Goal: Task Accomplishment & Management: Manage account settings

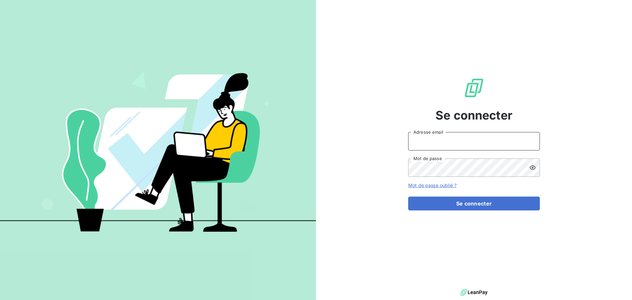
type input "[EMAIL_ADDRESS][DOMAIN_NAME]"
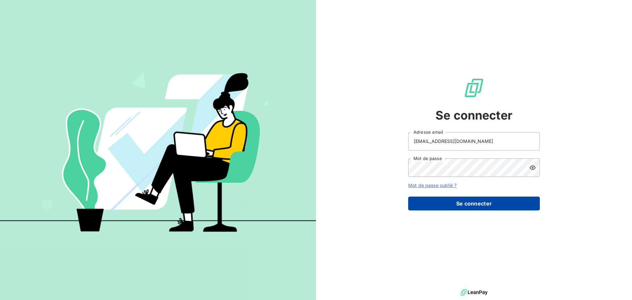
click at [413, 201] on button "Se connecter" at bounding box center [474, 203] width 132 height 14
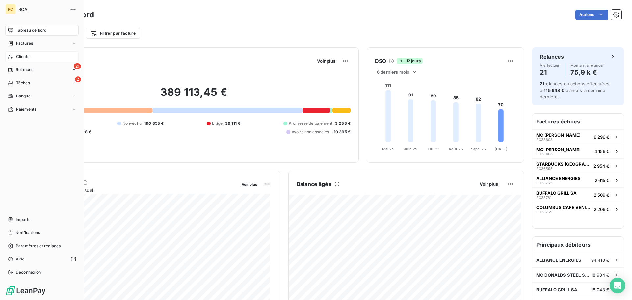
click at [38, 54] on div "Clients" at bounding box center [41, 56] width 73 height 11
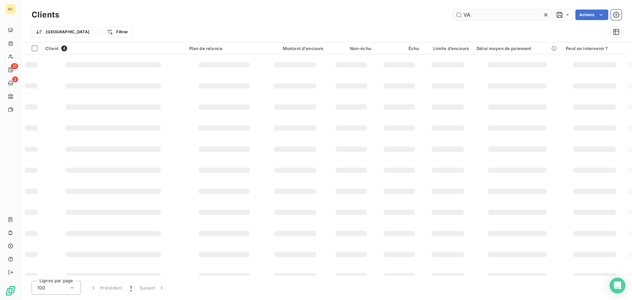
type input "V"
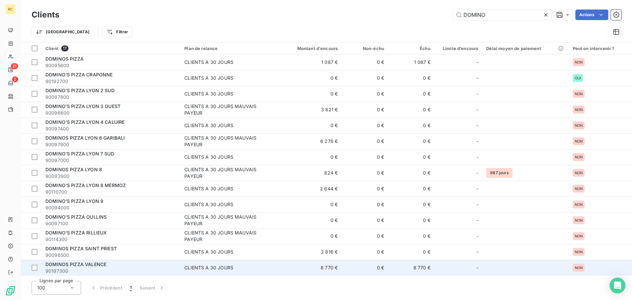
type input "DOMINO"
click at [117, 263] on div "DOMINOS PIZZA VALENCE" at bounding box center [110, 264] width 131 height 7
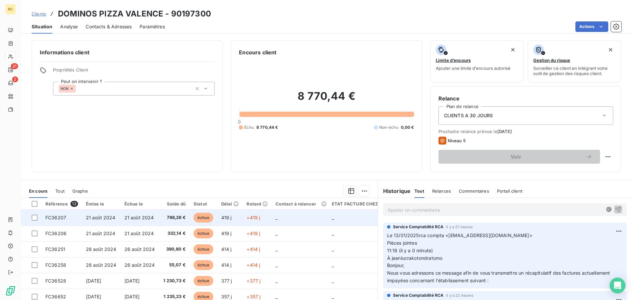
click at [142, 223] on td "21 août 2024" at bounding box center [139, 218] width 39 height 16
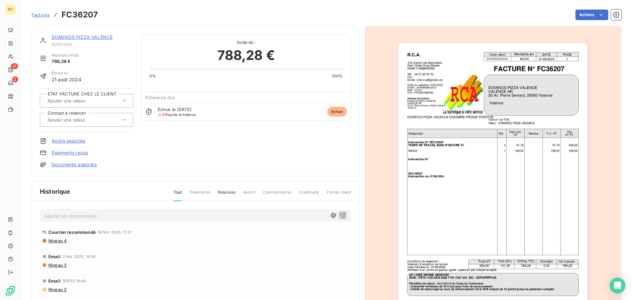
click at [73, 40] on div "DOMINOS PIZZA VALENCE" at bounding box center [93, 37] width 82 height 7
click at [77, 36] on link "DOMINOS PIZZA VALENCE" at bounding box center [82, 37] width 61 height 6
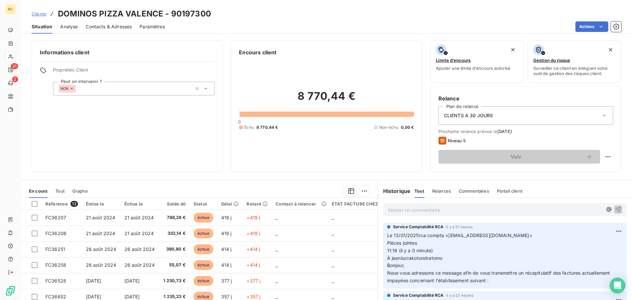
drag, startPoint x: 115, startPoint y: 23, endPoint x: 119, endPoint y: 33, distance: 10.8
click at [119, 33] on div "Contacts & Adresses" at bounding box center [109, 27] width 46 height 14
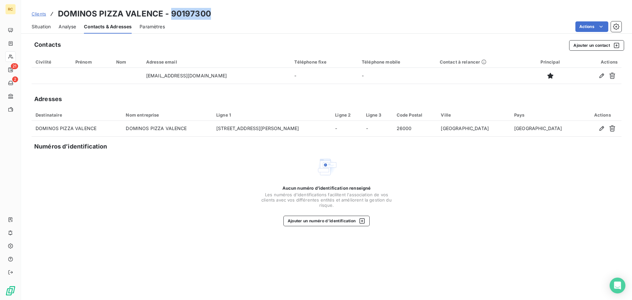
drag, startPoint x: 210, startPoint y: 14, endPoint x: 170, endPoint y: 13, distance: 40.2
click at [170, 13] on div "Clients DOMINOS PIZZA VALENCE - 90197300" at bounding box center [326, 14] width 611 height 12
copy h3 "90197300"
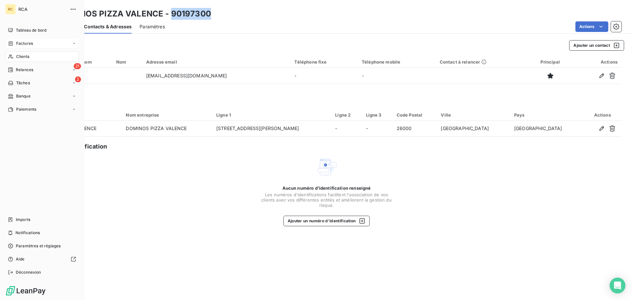
click at [14, 43] on div "Factures" at bounding box center [20, 43] width 25 height 6
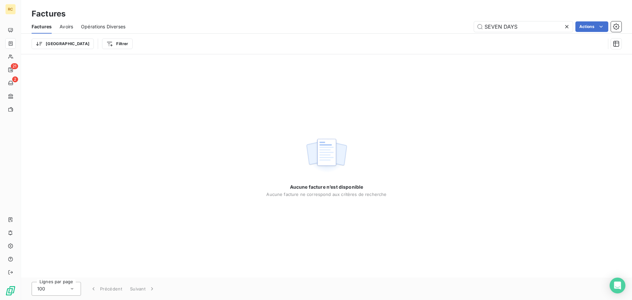
drag, startPoint x: 518, startPoint y: 29, endPoint x: 432, endPoint y: 6, distance: 88.9
click at [430, 14] on div "Factures Factures Avoirs Opérations Diverses SEVEN DAYS Actions Trier Filtrer" at bounding box center [326, 27] width 611 height 54
click at [486, 28] on input "FC38754" at bounding box center [523, 26] width 99 height 11
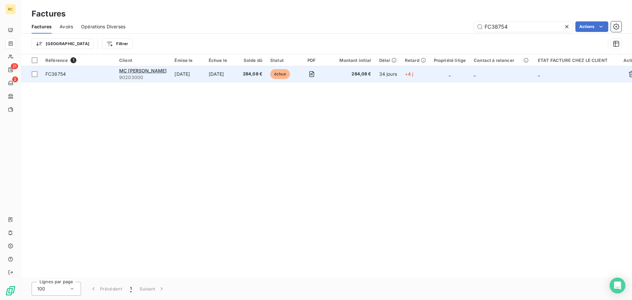
type input "FC38754"
click at [186, 78] on td "10 sept. 2025" at bounding box center [187, 74] width 34 height 16
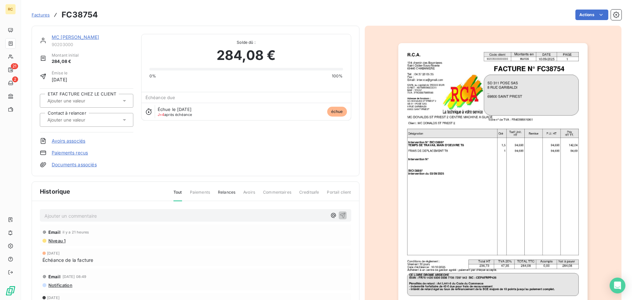
click at [72, 41] on div "MC DONALDS BRON 90203000" at bounding box center [93, 40] width 82 height 13
click at [73, 39] on link "MC [PERSON_NAME]" at bounding box center [75, 37] width 47 height 6
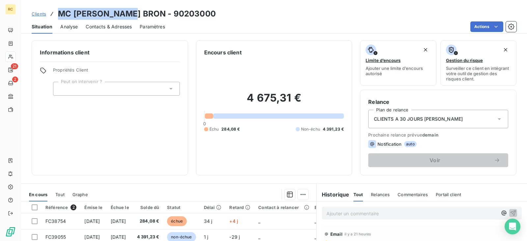
drag, startPoint x: 137, startPoint y: 11, endPoint x: 57, endPoint y: 9, distance: 79.3
click at [57, 9] on div "Clients MC DONALDS BRON - 90203000" at bounding box center [124, 14] width 184 height 12
copy h3 "MC [PERSON_NAME]"
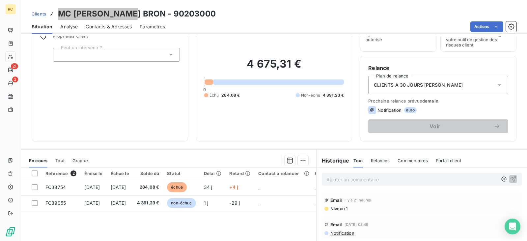
scroll to position [8, 0]
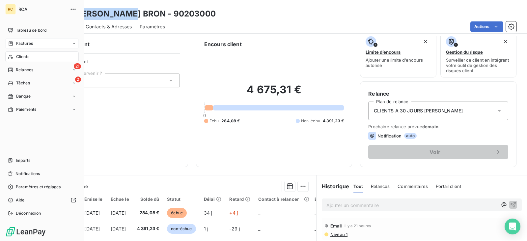
click at [31, 46] on div "Factures" at bounding box center [41, 43] width 73 height 11
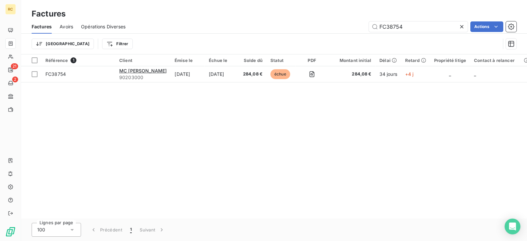
drag, startPoint x: 399, startPoint y: 28, endPoint x: 350, endPoint y: 28, distance: 48.7
click at [350, 28] on div "FC38754 Actions" at bounding box center [324, 26] width 383 height 11
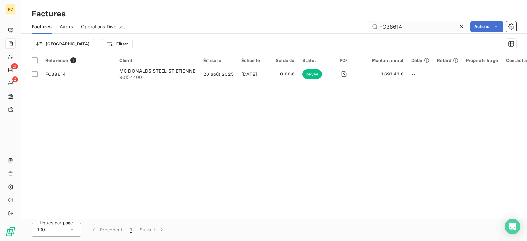
drag, startPoint x: 404, startPoint y: 26, endPoint x: 393, endPoint y: 26, distance: 10.9
click at [393, 26] on input "FC38614" at bounding box center [418, 26] width 99 height 11
type input "FC38719"
drag, startPoint x: 403, startPoint y: 28, endPoint x: 392, endPoint y: 27, distance: 10.9
click at [392, 27] on input "FC38719" at bounding box center [418, 26] width 99 height 11
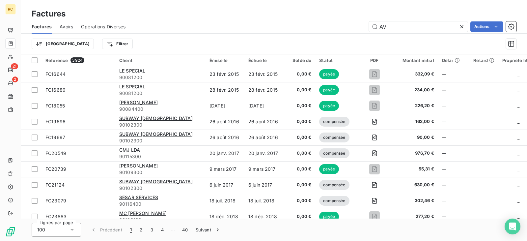
type input "AVB"
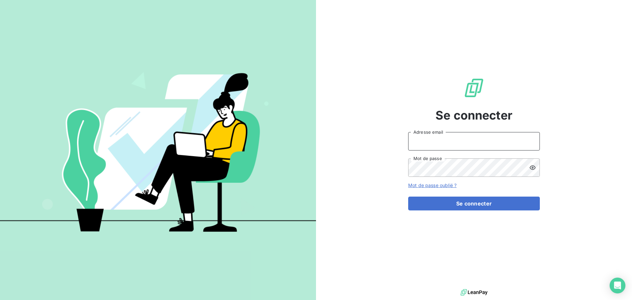
type input "[EMAIL_ADDRESS][DOMAIN_NAME]"
click at [471, 144] on input "[EMAIL_ADDRESS][DOMAIN_NAME]" at bounding box center [474, 141] width 132 height 18
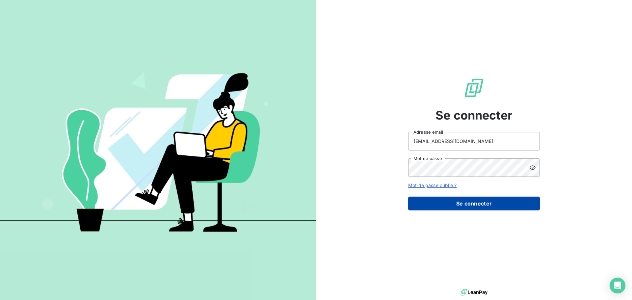
click at [480, 202] on button "Se connecter" at bounding box center [474, 203] width 132 height 14
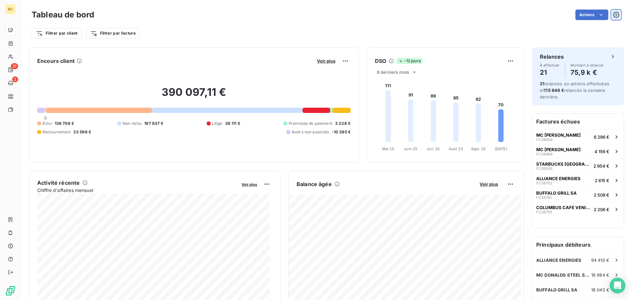
click at [613, 14] on icon "button" at bounding box center [616, 15] width 7 height 7
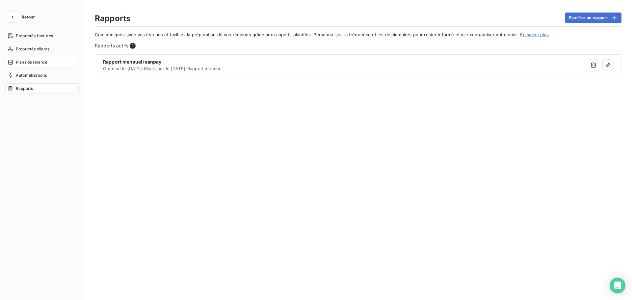
click at [46, 60] on span "Plans de relance" at bounding box center [32, 62] width 32 height 6
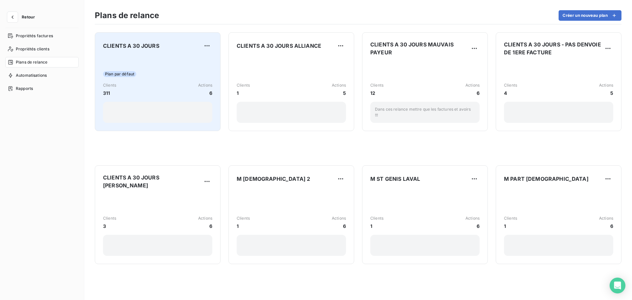
click at [184, 74] on div "Plan par défaut" at bounding box center [157, 74] width 109 height 6
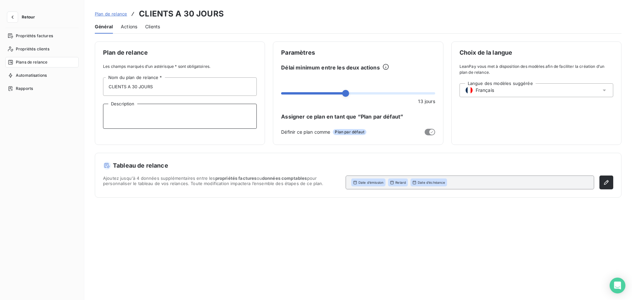
click at [143, 110] on textarea "Description" at bounding box center [180, 116] width 154 height 25
click at [143, 91] on input "CLIENTS A 30 JOURS" at bounding box center [180, 86] width 154 height 18
click at [123, 28] on span "Actions" at bounding box center [129, 26] width 16 height 7
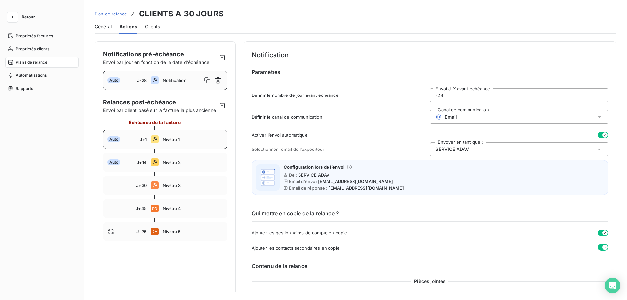
click at [160, 146] on div "Auto J+1 Niveau 1" at bounding box center [165, 139] width 124 height 19
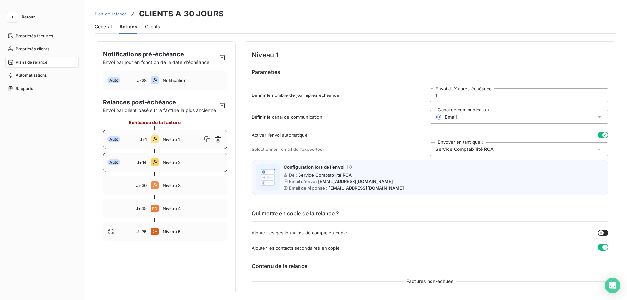
click at [183, 165] on span "Niveau 2" at bounding box center [193, 162] width 61 height 5
click at [177, 188] on span "Niveau 3" at bounding box center [193, 185] width 61 height 5
type input "30"
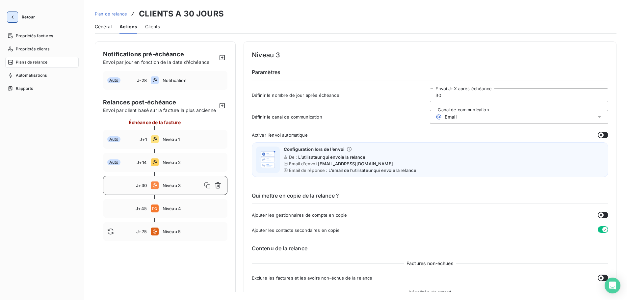
click at [13, 16] on icon "button" at bounding box center [12, 17] width 7 height 7
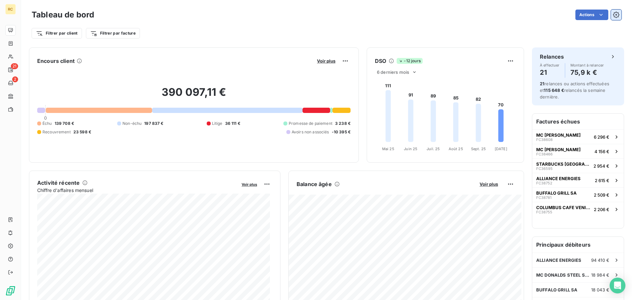
click at [613, 13] on icon "button" at bounding box center [616, 15] width 7 height 7
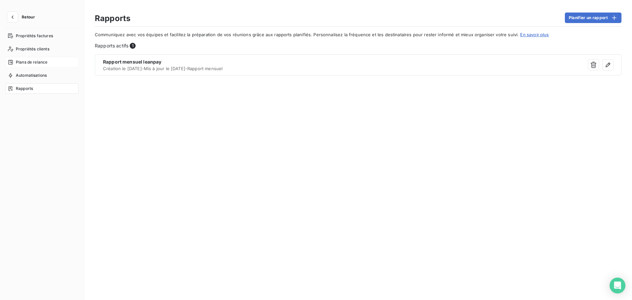
click at [31, 61] on span "Plans de relance" at bounding box center [32, 62] width 32 height 6
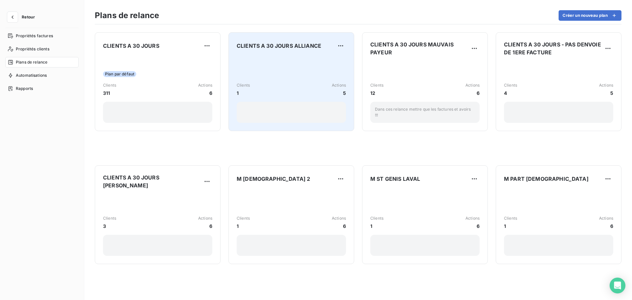
click at [281, 71] on div "Clients 1 Actions 5" at bounding box center [291, 89] width 109 height 66
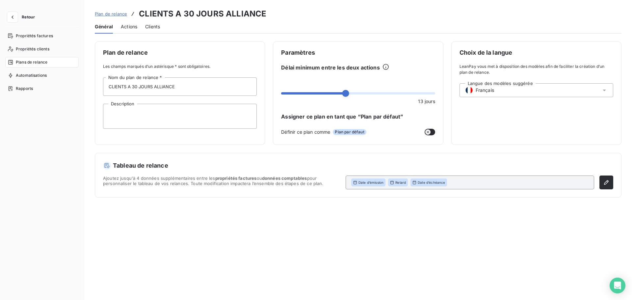
click at [129, 30] on div "Actions" at bounding box center [129, 27] width 16 height 14
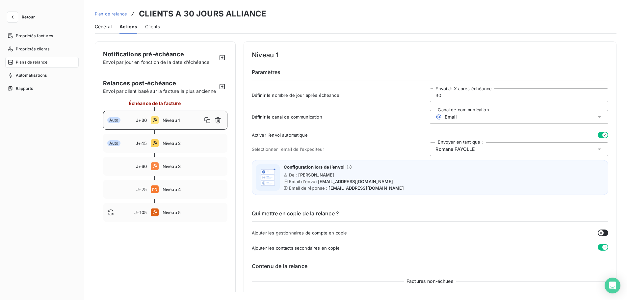
click at [482, 146] on div "[PERSON_NAME]" at bounding box center [519, 149] width 178 height 14
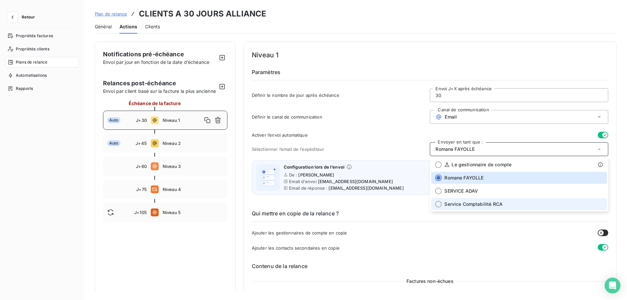
click at [462, 203] on span "Service Comptabilité RCA" at bounding box center [473, 204] width 58 height 7
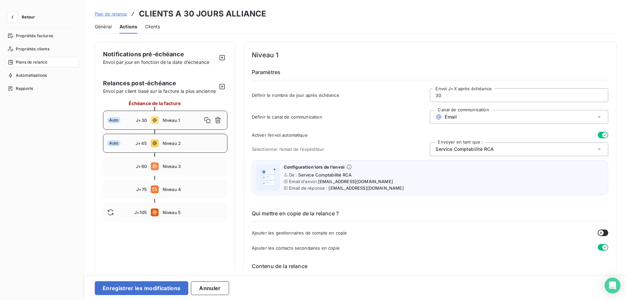
click at [184, 153] on div "Auto J+45 Niveau 2" at bounding box center [165, 143] width 124 height 19
type input "45"
click at [479, 148] on div "[PERSON_NAME]" at bounding box center [519, 149] width 178 height 14
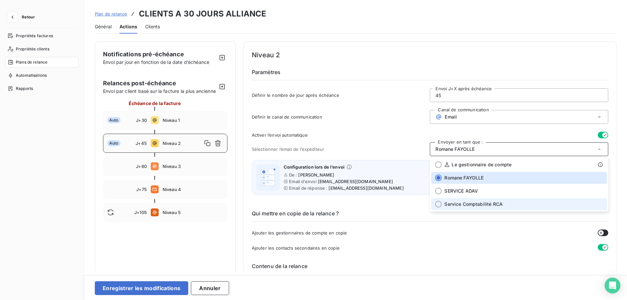
click at [475, 202] on span "Service Comptabilité RCA" at bounding box center [473, 204] width 58 height 7
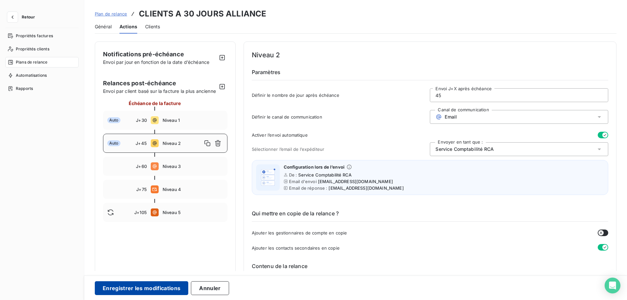
click at [168, 287] on button "Enregistrer les modifications" at bounding box center [141, 288] width 93 height 14
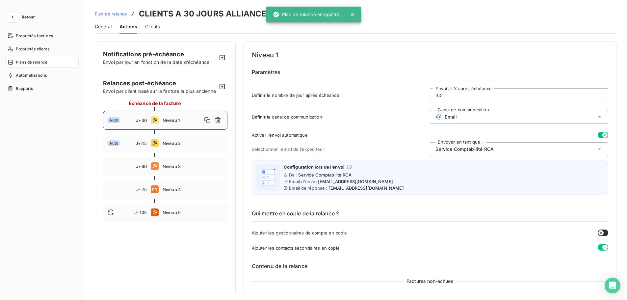
click at [120, 16] on span "Plan de relance" at bounding box center [111, 13] width 32 height 5
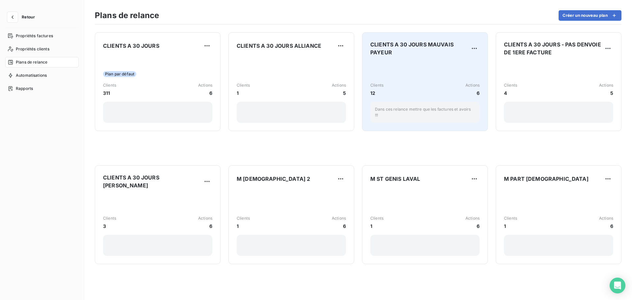
click at [435, 71] on div "Clients 12 Actions 6 Dans ces relance mettre que les factures et avoirs !!!" at bounding box center [424, 92] width 109 height 61
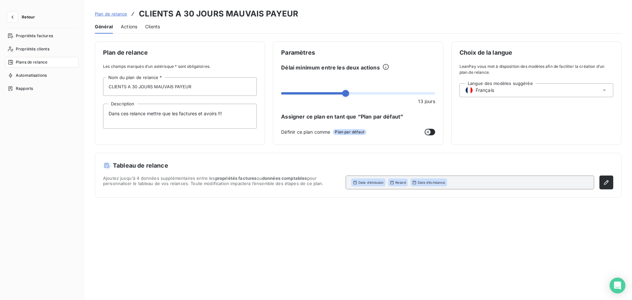
click at [125, 27] on span "Actions" at bounding box center [129, 26] width 16 height 7
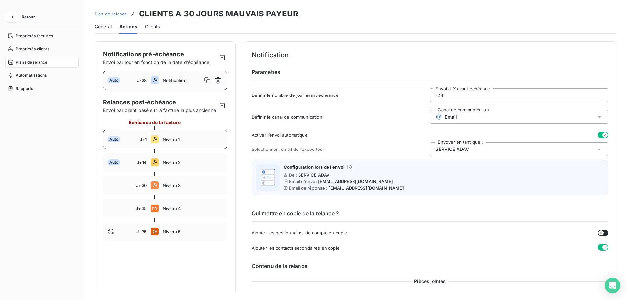
click at [176, 142] on span "Niveau 1" at bounding box center [193, 139] width 61 height 5
click at [448, 145] on div "[PERSON_NAME]" at bounding box center [519, 149] width 178 height 14
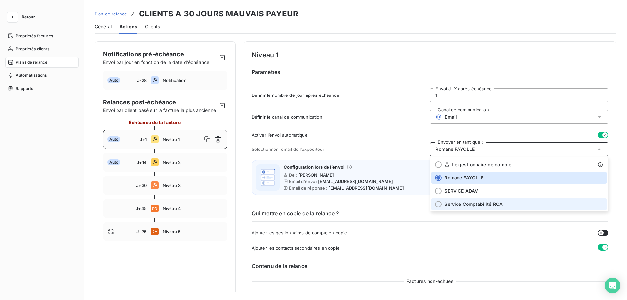
click at [472, 201] on span "Service Comptabilité RCA" at bounding box center [473, 204] width 58 height 7
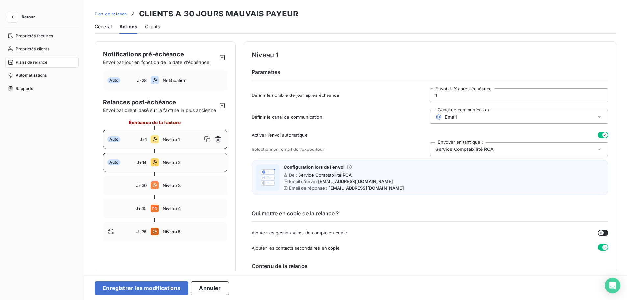
click at [187, 165] on span "Niveau 2" at bounding box center [193, 162] width 61 height 5
type input "14"
click at [471, 147] on span "[PERSON_NAME]" at bounding box center [454, 149] width 39 height 7
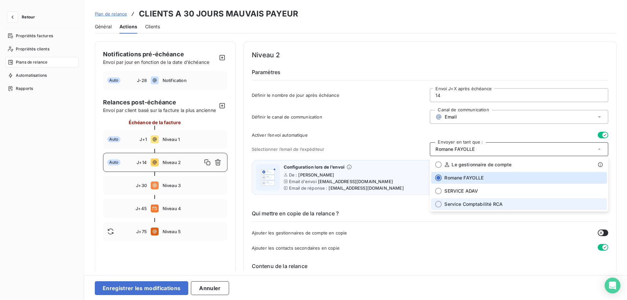
click at [462, 206] on span "Service Comptabilité RCA" at bounding box center [473, 204] width 58 height 7
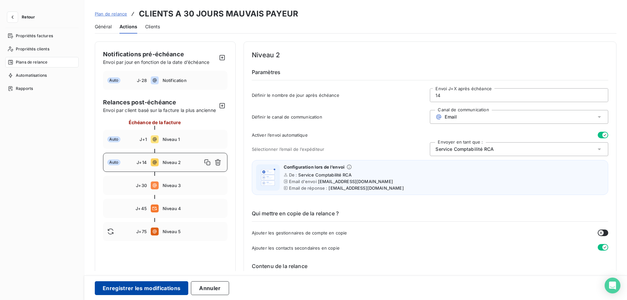
click at [164, 287] on button "Enregistrer les modifications" at bounding box center [141, 288] width 93 height 14
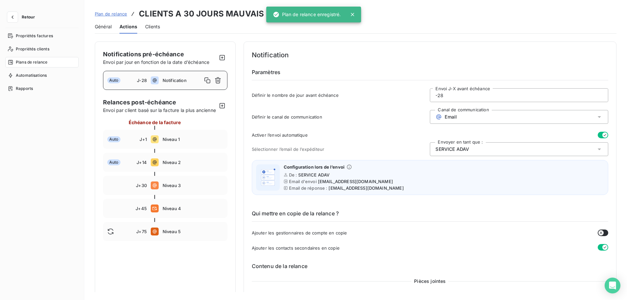
click at [113, 13] on span "Plan de relance" at bounding box center [111, 13] width 32 height 5
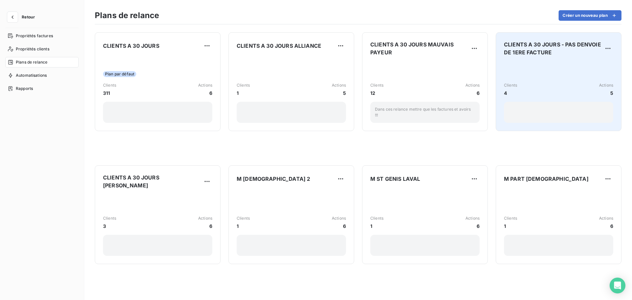
click at [536, 80] on div "Clients 4 Actions 5" at bounding box center [558, 92] width 109 height 61
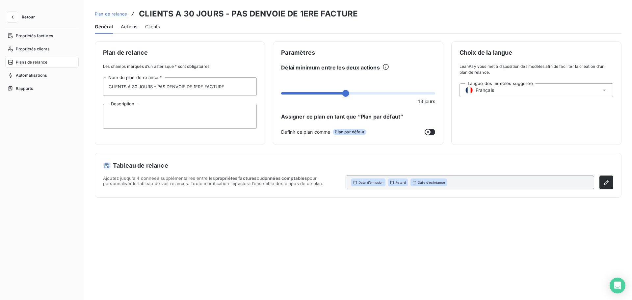
click at [127, 25] on span "Actions" at bounding box center [129, 26] width 16 height 7
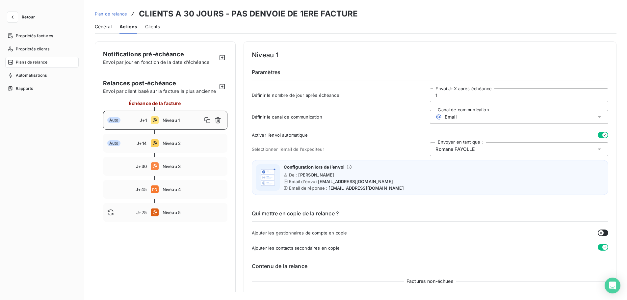
click at [475, 147] on div "[PERSON_NAME]" at bounding box center [519, 149] width 178 height 14
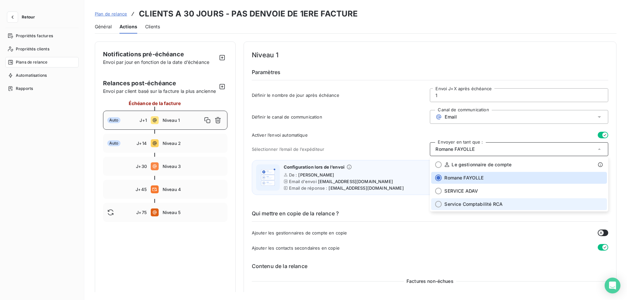
click at [480, 205] on span "Service Comptabilité RCA" at bounding box center [473, 204] width 58 height 7
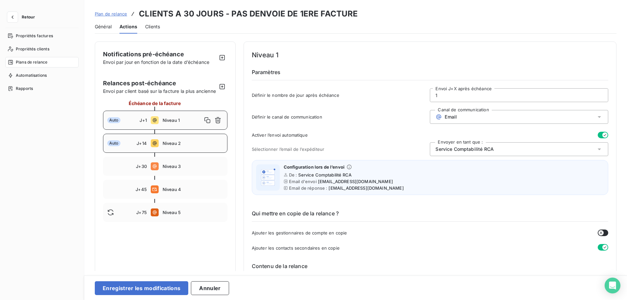
click at [176, 146] on span "Niveau 2" at bounding box center [193, 143] width 61 height 5
type input "14"
click at [503, 151] on div "[PERSON_NAME]" at bounding box center [519, 149] width 178 height 14
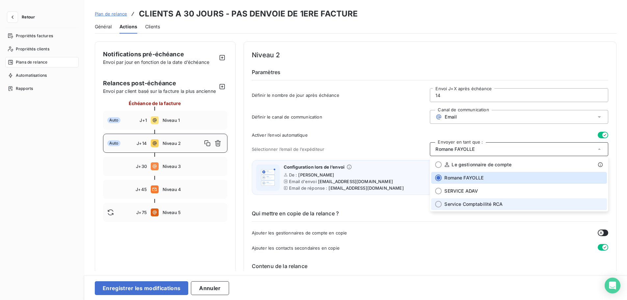
click at [470, 208] on li "Service Comptabilité RCA" at bounding box center [519, 204] width 176 height 12
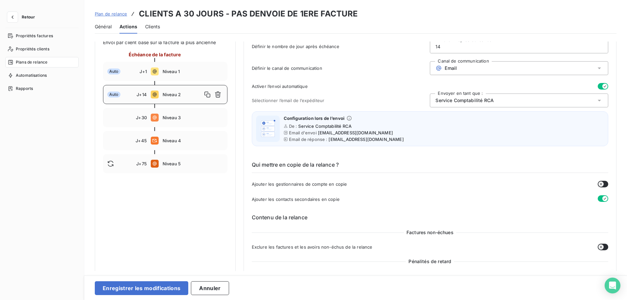
scroll to position [66, 0]
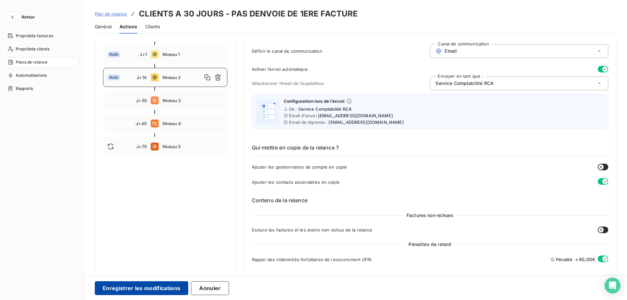
click at [165, 289] on button "Enregistrer les modifications" at bounding box center [141, 288] width 93 height 14
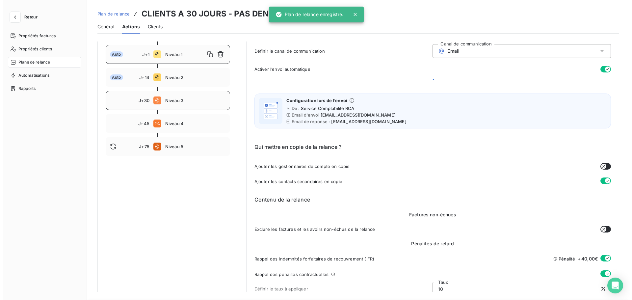
scroll to position [0, 0]
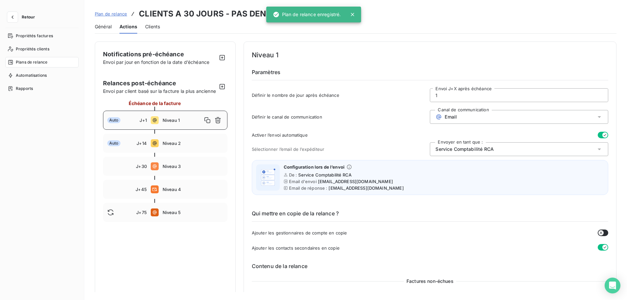
click at [123, 17] on link "Plan de relance" at bounding box center [111, 14] width 32 height 7
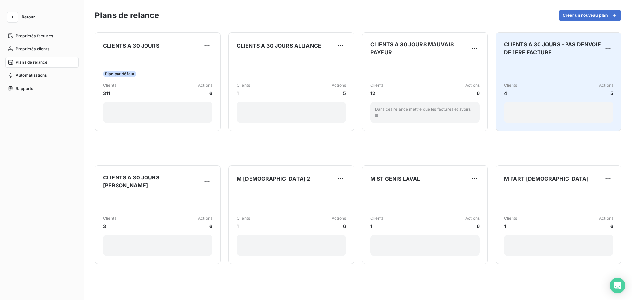
click at [527, 80] on div "Clients 4 Actions 5" at bounding box center [558, 92] width 109 height 61
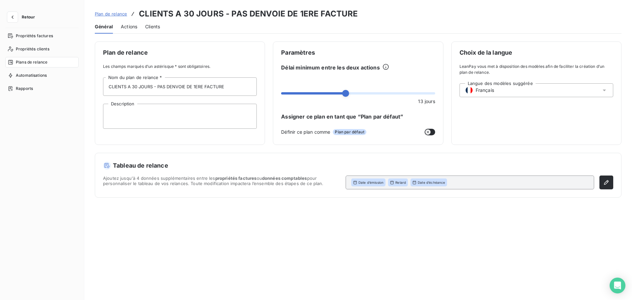
click at [123, 26] on span "Actions" at bounding box center [129, 26] width 16 height 7
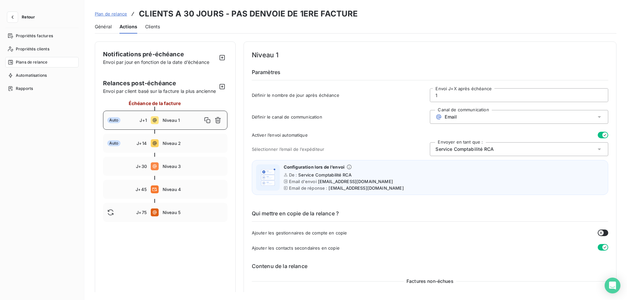
click at [113, 12] on span "Plan de relance" at bounding box center [111, 13] width 32 height 5
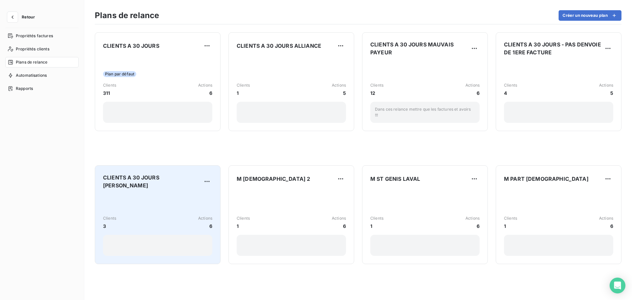
click at [172, 195] on div "Clients 3 Actions 6" at bounding box center [157, 225] width 109 height 61
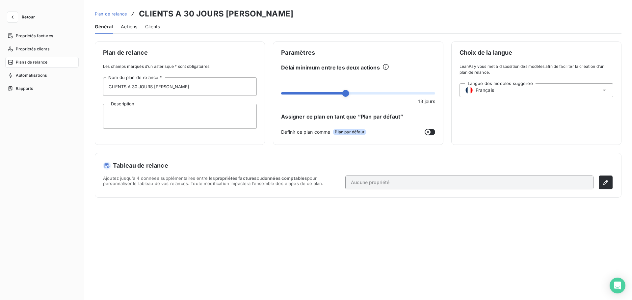
click at [127, 27] on span "Actions" at bounding box center [129, 26] width 16 height 7
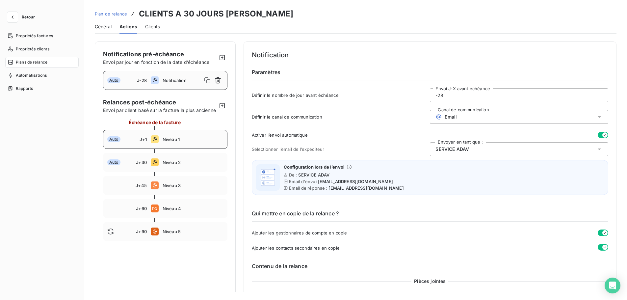
click at [181, 141] on div "Auto J+1 Niveau 1" at bounding box center [165, 139] width 124 height 19
click at [458, 145] on div "[PERSON_NAME]" at bounding box center [519, 149] width 178 height 14
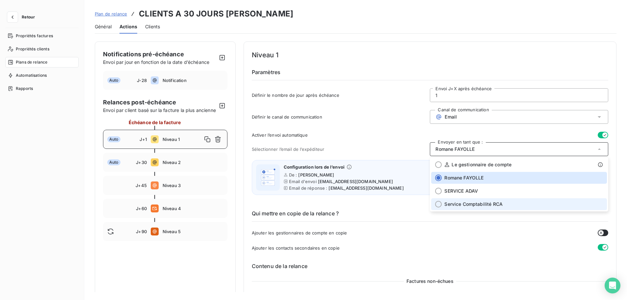
click at [477, 204] on span "Service Comptabilité RCA" at bounding box center [473, 204] width 58 height 7
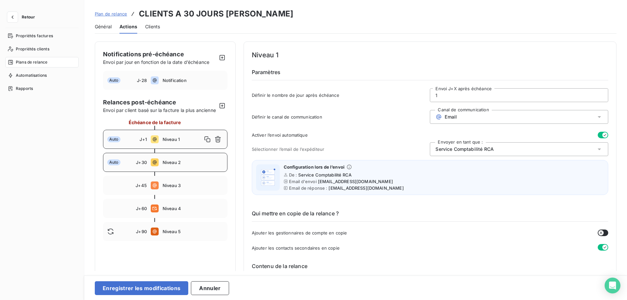
click at [189, 165] on span "Niveau 2" at bounding box center [193, 162] width 61 height 5
type input "30"
click at [498, 148] on div "[PERSON_NAME]" at bounding box center [519, 149] width 178 height 14
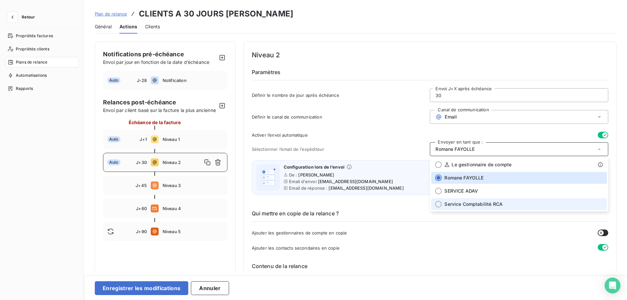
click at [484, 200] on li "Service Comptabilité RCA" at bounding box center [519, 204] width 176 height 12
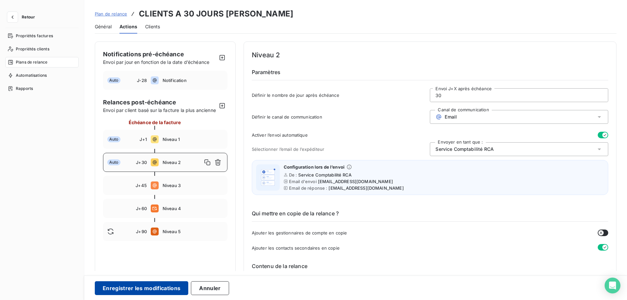
click at [152, 290] on button "Enregistrer les modifications" at bounding box center [141, 288] width 93 height 14
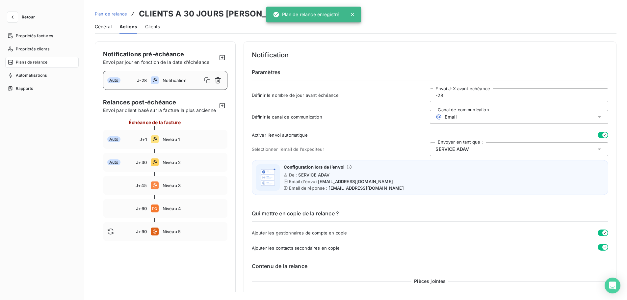
click at [110, 15] on span "Plan de relance" at bounding box center [111, 13] width 32 height 5
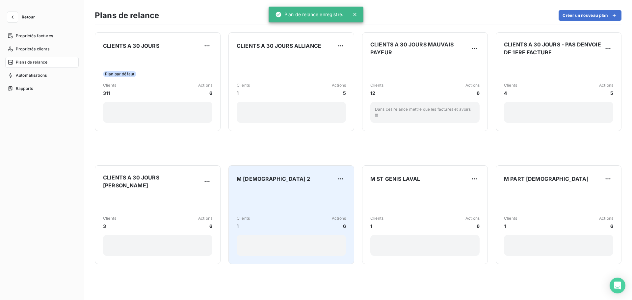
click at [303, 201] on div "Clients 1 Actions 6" at bounding box center [291, 222] width 109 height 66
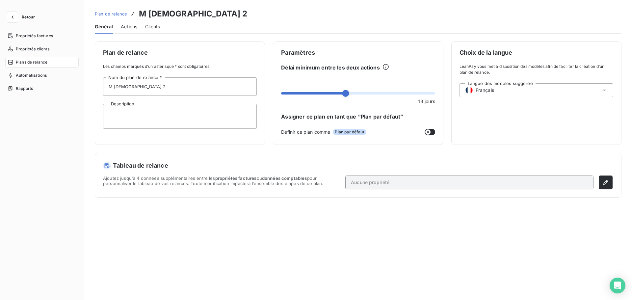
click at [126, 31] on div "Actions" at bounding box center [129, 27] width 16 height 14
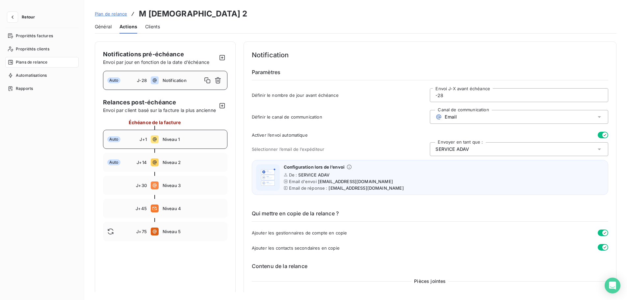
click at [181, 149] on div "Auto J+1 Niveau 1" at bounding box center [165, 139] width 124 height 19
click at [464, 147] on span "[PERSON_NAME]" at bounding box center [454, 149] width 39 height 7
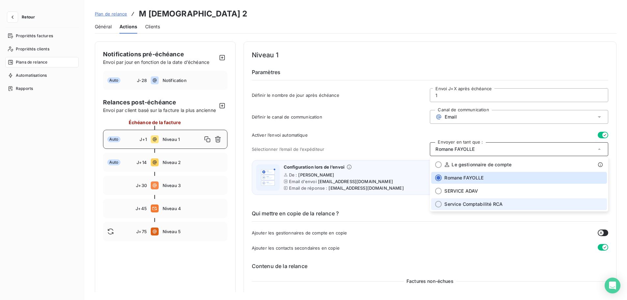
click at [475, 200] on li "Service Comptabilité RCA" at bounding box center [519, 204] width 176 height 12
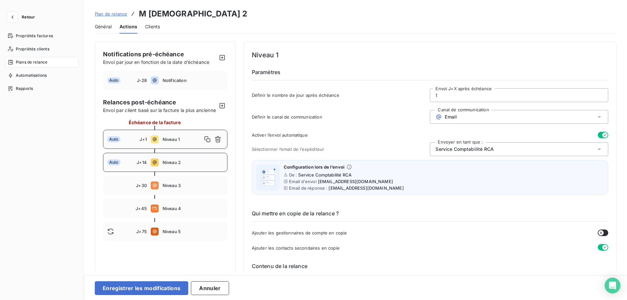
click at [174, 165] on span "Niveau 2" at bounding box center [193, 162] width 61 height 5
type input "14"
click at [517, 145] on div "[PERSON_NAME]" at bounding box center [519, 149] width 178 height 14
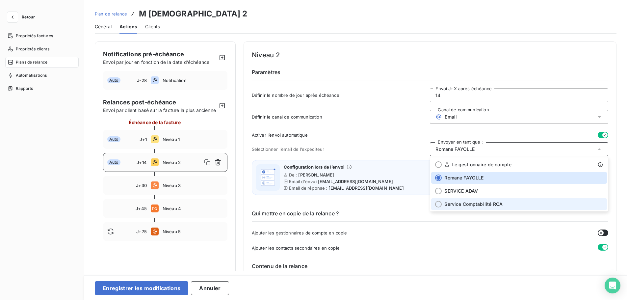
click at [470, 204] on span "Service Comptabilité RCA" at bounding box center [473, 204] width 58 height 7
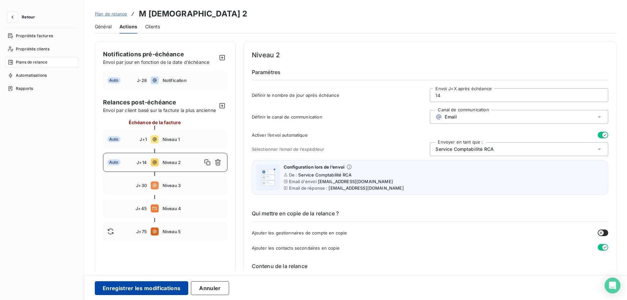
click at [158, 286] on button "Enregistrer les modifications" at bounding box center [141, 288] width 93 height 14
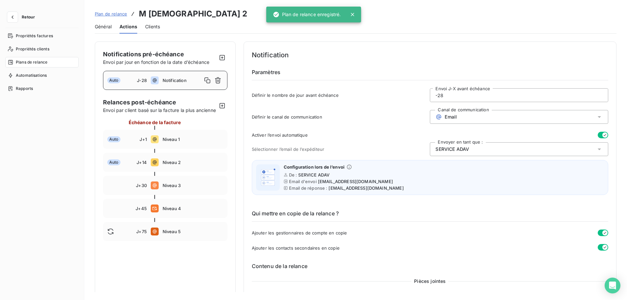
click at [118, 13] on span "Plan de relance" at bounding box center [111, 13] width 32 height 5
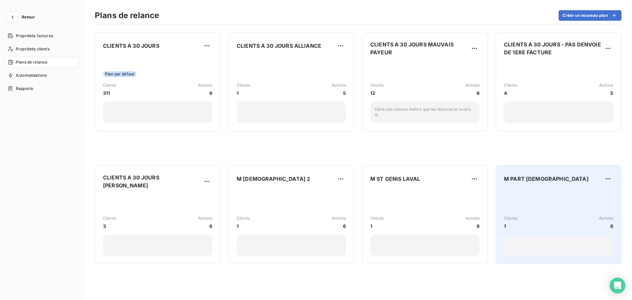
click at [524, 191] on div "M PART [DEMOGRAPHIC_DATA] Clients 1 Actions 6" at bounding box center [558, 214] width 109 height 82
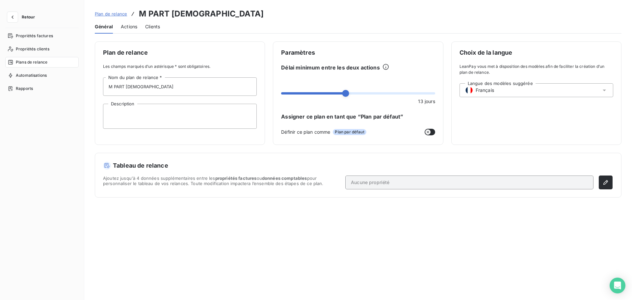
click at [131, 32] on div "Actions" at bounding box center [129, 27] width 16 height 14
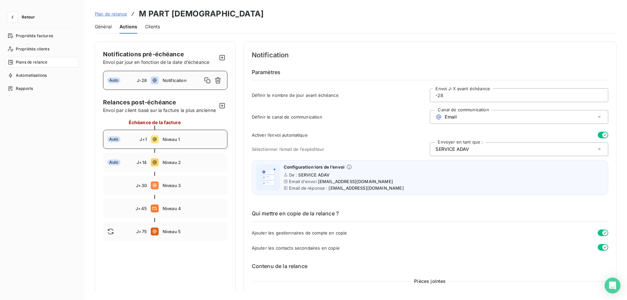
click at [177, 142] on span "Niveau 1" at bounding box center [193, 139] width 61 height 5
click at [470, 148] on span "[PERSON_NAME]" at bounding box center [454, 149] width 39 height 7
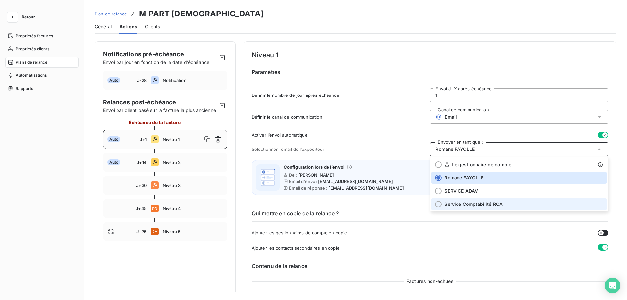
click at [477, 200] on li "Service Comptabilité RCA" at bounding box center [519, 204] width 176 height 12
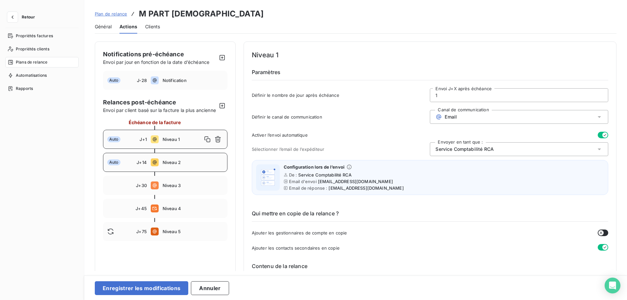
click at [180, 165] on div "Auto J+14 Niveau 2" at bounding box center [165, 162] width 124 height 19
type input "14"
click at [448, 147] on span "[PERSON_NAME]" at bounding box center [454, 149] width 39 height 7
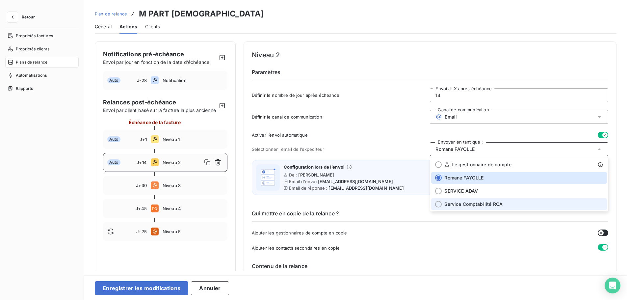
click at [440, 204] on div at bounding box center [438, 204] width 7 height 7
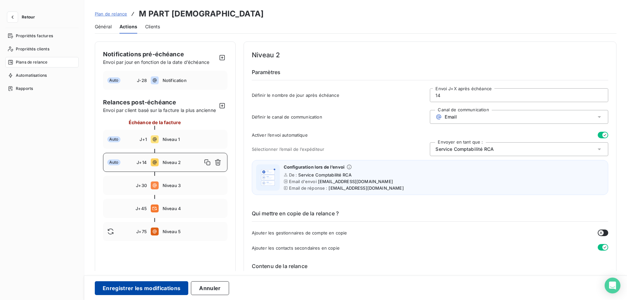
click at [156, 285] on button "Enregistrer les modifications" at bounding box center [141, 288] width 93 height 14
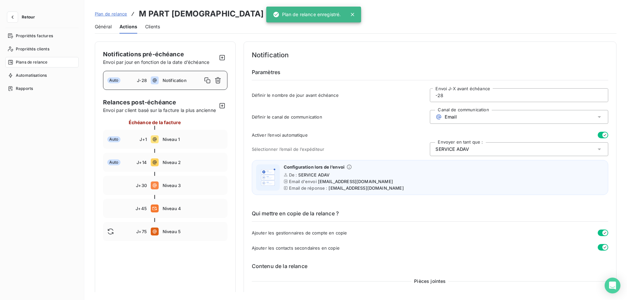
click at [109, 15] on span "Plan de relance" at bounding box center [111, 13] width 32 height 5
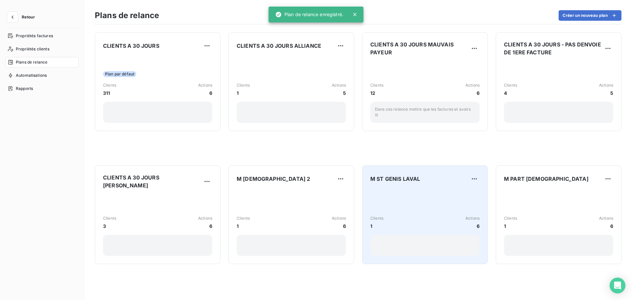
click at [419, 193] on div "Clients 1 Actions 6" at bounding box center [424, 222] width 109 height 66
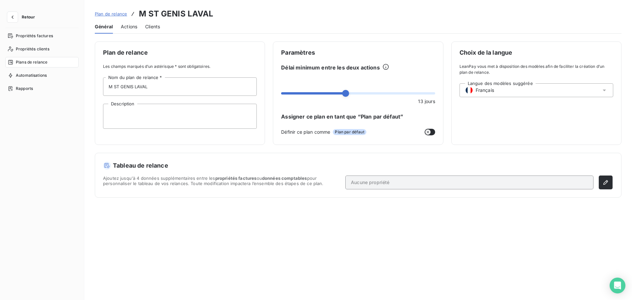
click at [133, 25] on span "Actions" at bounding box center [129, 26] width 16 height 7
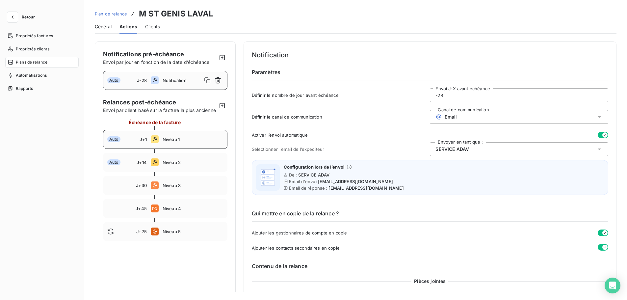
click at [174, 142] on span "Niveau 1" at bounding box center [193, 139] width 61 height 5
click at [468, 153] on div "[PERSON_NAME]" at bounding box center [519, 149] width 178 height 14
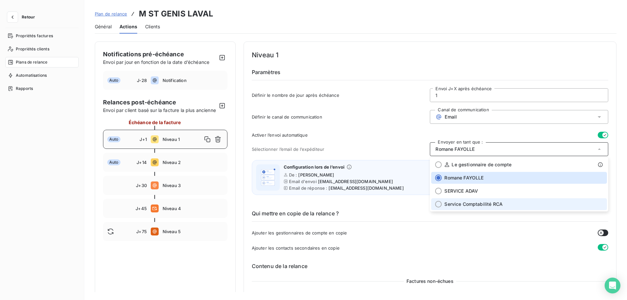
click at [470, 203] on span "Service Comptabilité RCA" at bounding box center [473, 204] width 58 height 7
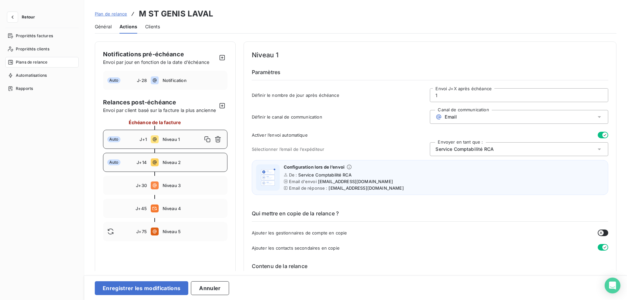
click at [174, 162] on div "Auto J+14 Niveau 2" at bounding box center [165, 162] width 124 height 19
click at [466, 143] on div "[PERSON_NAME]" at bounding box center [519, 149] width 178 height 14
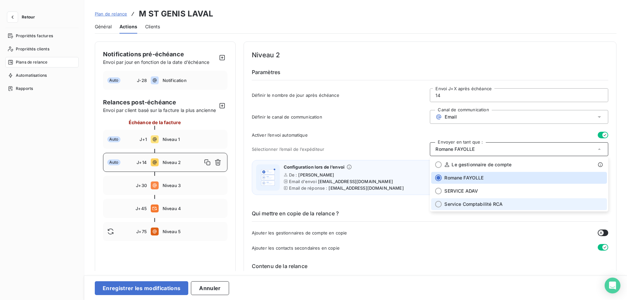
click at [477, 199] on li "Service Comptabilité RCA" at bounding box center [519, 204] width 176 height 12
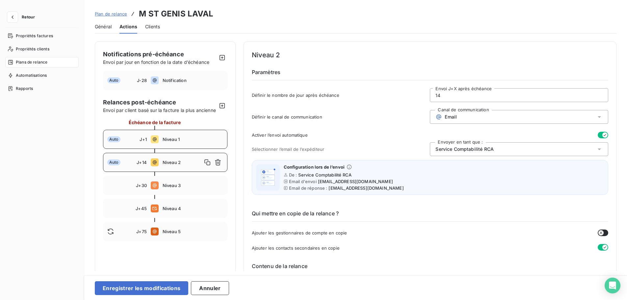
click at [170, 142] on span "Niveau 1" at bounding box center [193, 139] width 61 height 5
click at [166, 161] on div "Auto J+14 Niveau 2" at bounding box center [165, 162] width 124 height 19
type input "14"
click at [169, 289] on button "Enregistrer les modifications" at bounding box center [141, 288] width 93 height 14
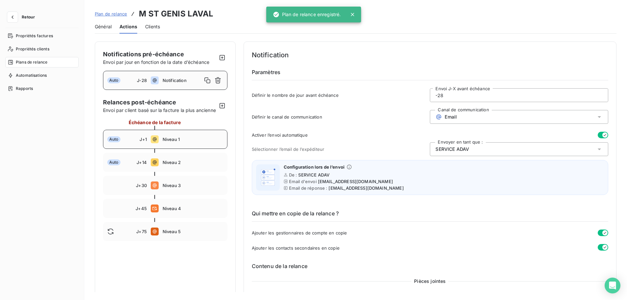
click at [184, 142] on span "Niveau 1" at bounding box center [193, 139] width 61 height 5
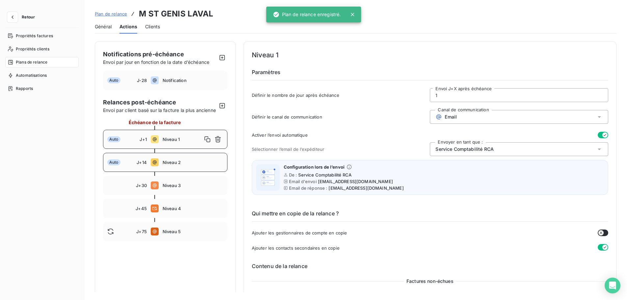
click at [183, 165] on span "Niveau 2" at bounding box center [193, 162] width 61 height 5
type input "14"
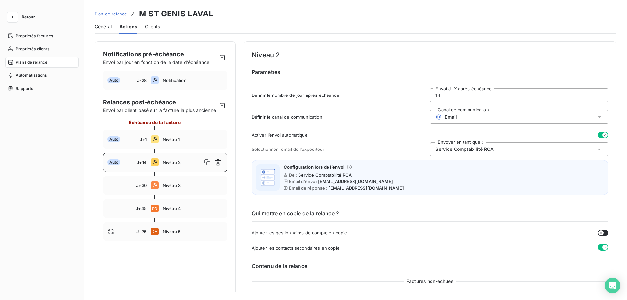
click at [109, 15] on span "Plan de relance" at bounding box center [111, 13] width 32 height 5
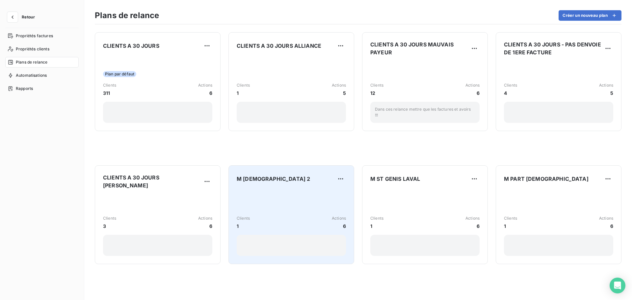
click at [305, 196] on div "Clients 1 Actions 6" at bounding box center [291, 222] width 109 height 66
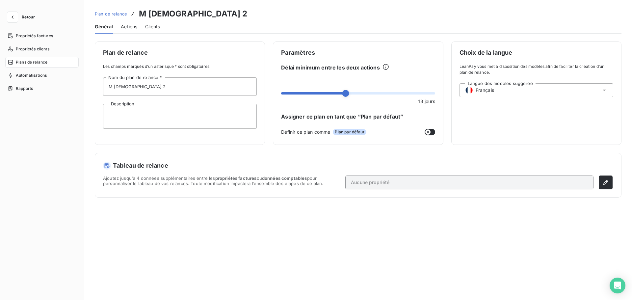
click at [128, 26] on span "Actions" at bounding box center [129, 26] width 16 height 7
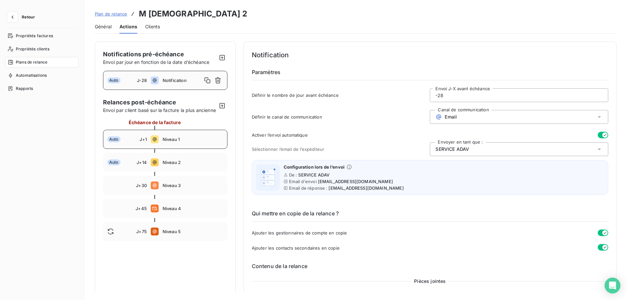
click at [180, 142] on span "Niveau 1" at bounding box center [193, 139] width 61 height 5
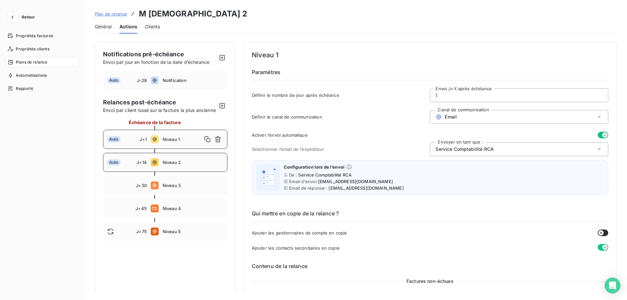
click at [186, 162] on div "Auto J+14 Niveau 2" at bounding box center [165, 162] width 124 height 19
type input "14"
click at [114, 12] on span "Plan de relance" at bounding box center [111, 13] width 32 height 5
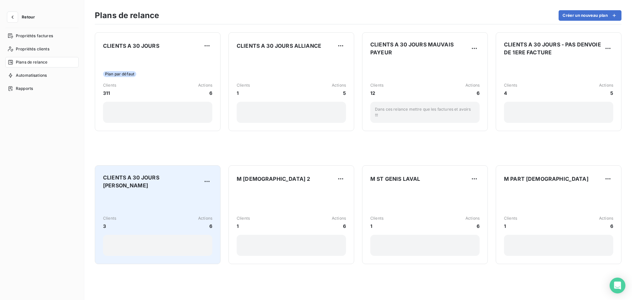
click at [180, 202] on div "Clients 3 Actions 6" at bounding box center [157, 225] width 109 height 61
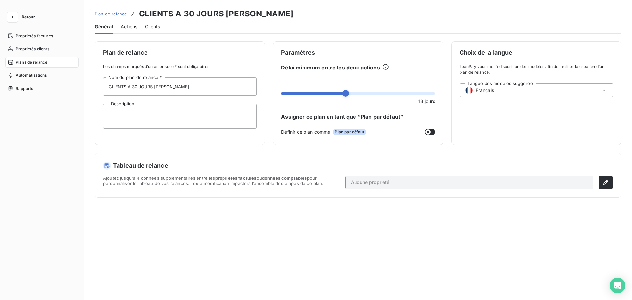
click at [142, 30] on div "Général Actions Clients" at bounding box center [358, 27] width 527 height 14
click at [132, 27] on span "Actions" at bounding box center [129, 26] width 16 height 7
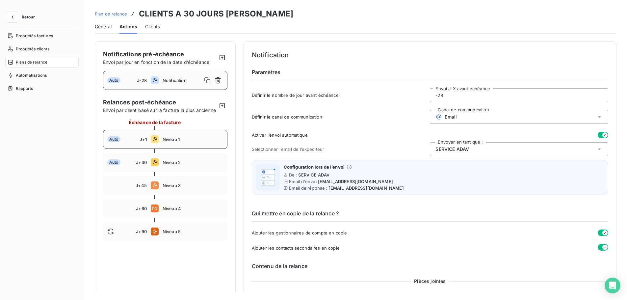
click at [165, 142] on span "Niveau 1" at bounding box center [193, 139] width 61 height 5
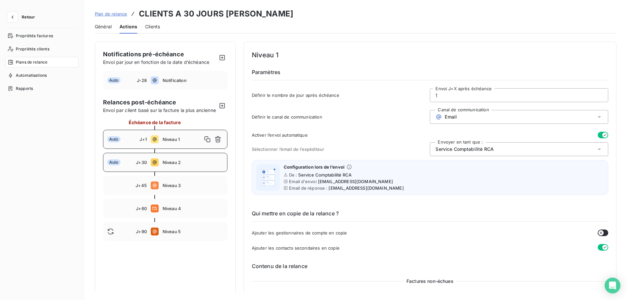
click at [171, 165] on span "Niveau 2" at bounding box center [193, 162] width 61 height 5
type input "30"
click at [110, 14] on span "Plan de relance" at bounding box center [111, 13] width 32 height 5
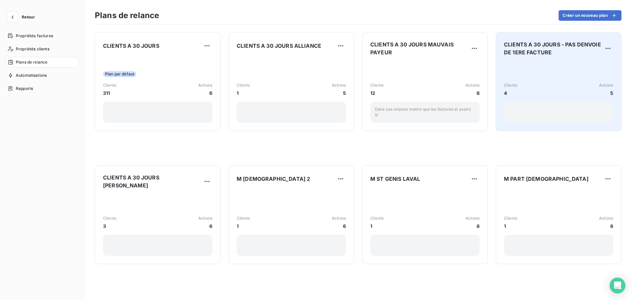
click at [533, 77] on div "Clients 4 Actions 5" at bounding box center [558, 92] width 109 height 61
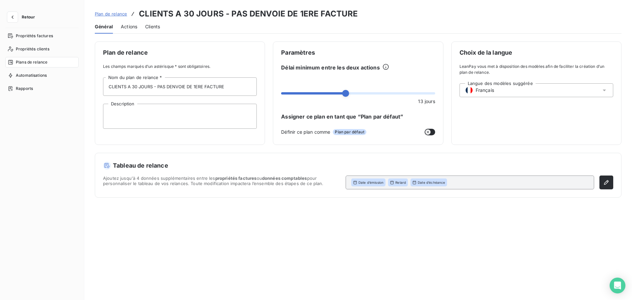
click at [122, 23] on div "Actions" at bounding box center [129, 27] width 16 height 14
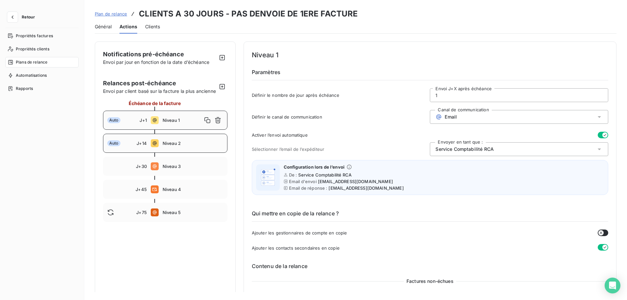
click at [159, 145] on div "Auto J+14 Niveau 2" at bounding box center [165, 143] width 124 height 19
type input "14"
click at [115, 14] on span "Plan de relance" at bounding box center [111, 13] width 32 height 5
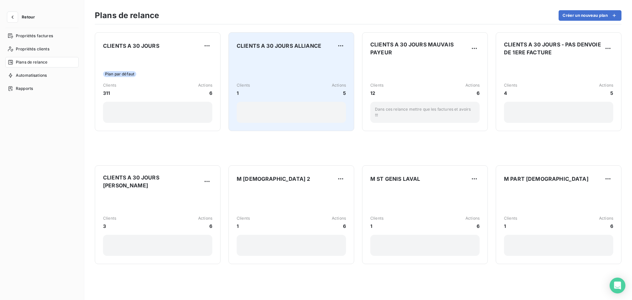
click at [300, 62] on div "Clients 1 Actions 5" at bounding box center [291, 89] width 109 height 66
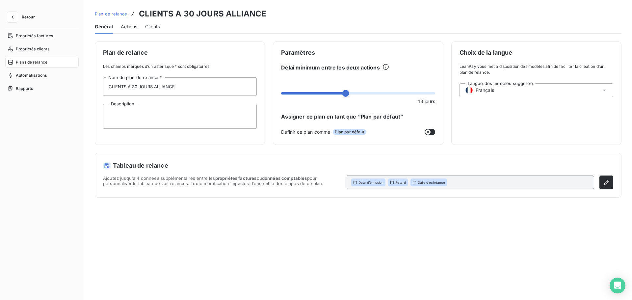
click at [125, 26] on span "Actions" at bounding box center [129, 26] width 16 height 7
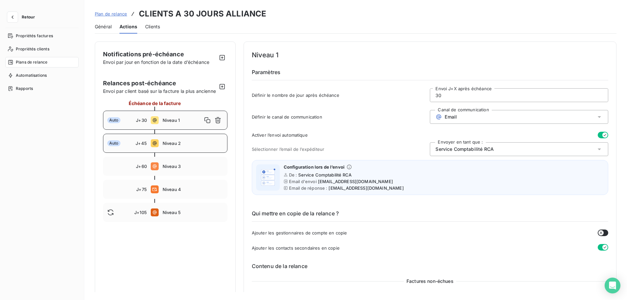
click at [156, 147] on icon at bounding box center [155, 143] width 8 height 8
type input "45"
click at [118, 15] on span "Plan de relance" at bounding box center [111, 13] width 32 height 5
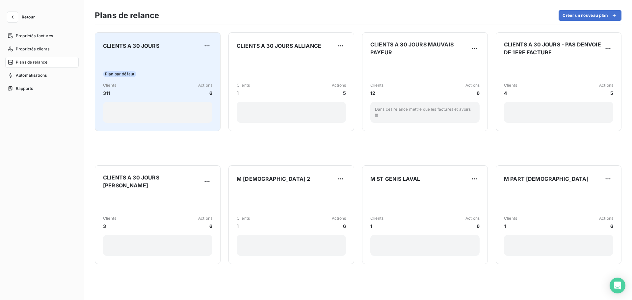
click at [190, 78] on div "Plan par défaut Clients 311 Actions 6" at bounding box center [157, 89] width 109 height 66
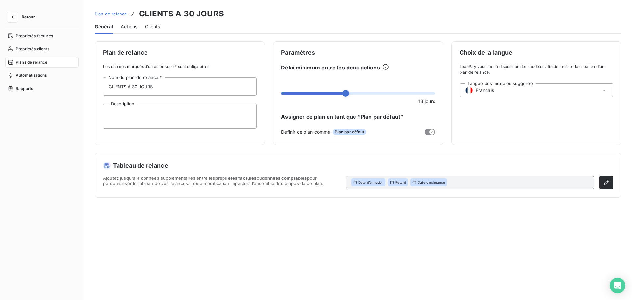
click at [133, 27] on span "Actions" at bounding box center [129, 26] width 16 height 7
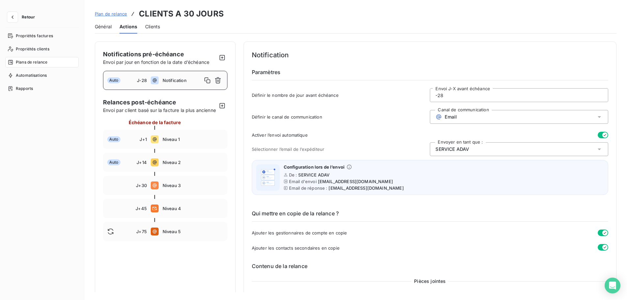
click at [176, 153] on div at bounding box center [165, 151] width 124 height 4
click at [178, 149] on div "Auto J+1 Niveau 1" at bounding box center [165, 139] width 124 height 19
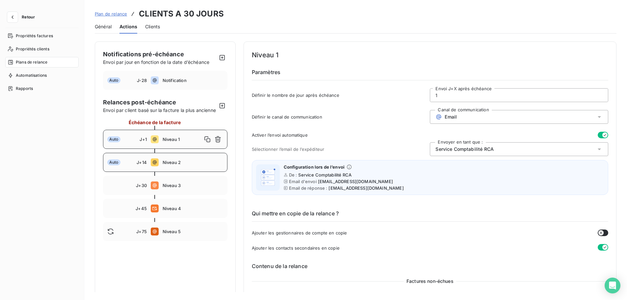
click at [182, 165] on span "Niveau 2" at bounding box center [193, 162] width 61 height 5
type input "14"
click at [114, 18] on div "Plan de relance CLIENTS A 30 JOURS" at bounding box center [159, 14] width 129 height 12
click at [114, 14] on span "Plan de relance" at bounding box center [111, 13] width 32 height 5
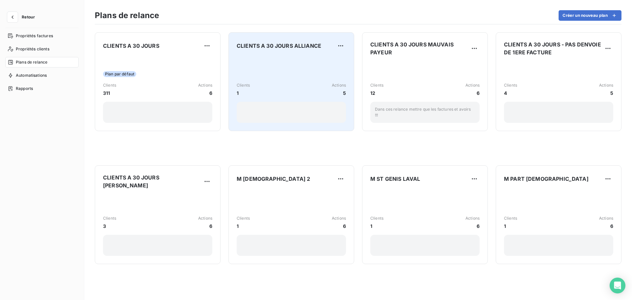
click at [275, 71] on div "Clients 1 Actions 5" at bounding box center [291, 89] width 109 height 66
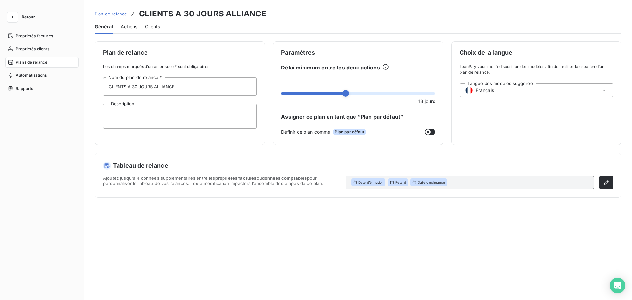
click at [129, 26] on span "Actions" at bounding box center [129, 26] width 16 height 7
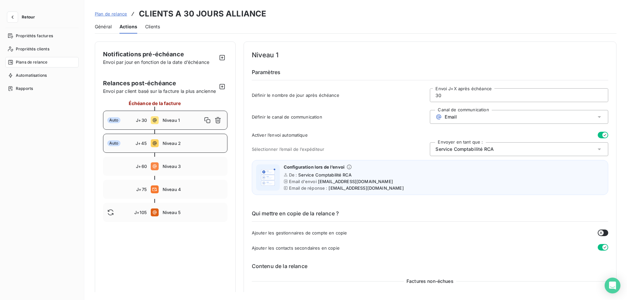
click at [189, 144] on div "Auto J+45 Niveau 2" at bounding box center [165, 143] width 124 height 19
type input "45"
click at [117, 13] on span "Plan de relance" at bounding box center [111, 13] width 32 height 5
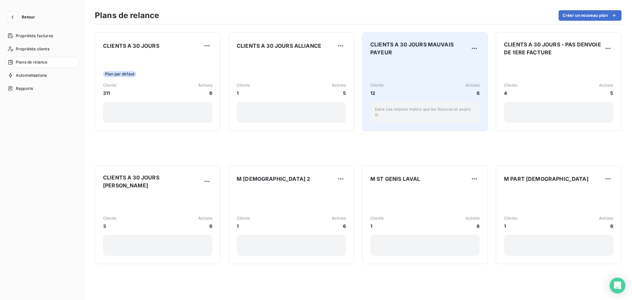
click at [414, 64] on div "Clients 12 Actions 6 Dans ces relance mettre que les factures et avoirs !!!" at bounding box center [424, 92] width 109 height 61
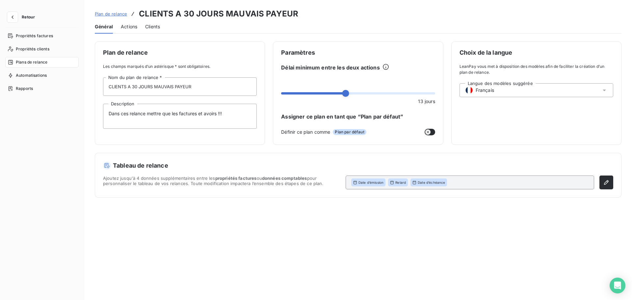
click at [124, 30] on span "Actions" at bounding box center [129, 26] width 16 height 7
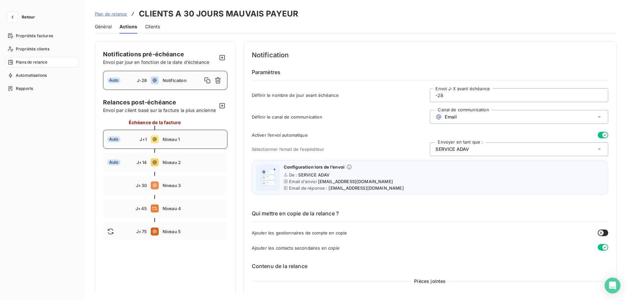
click at [198, 142] on span "Niveau 1" at bounding box center [193, 139] width 61 height 5
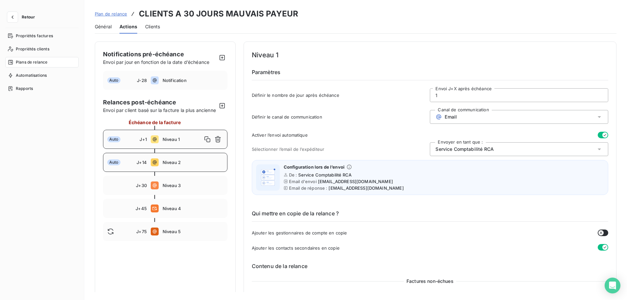
click at [201, 165] on span "Niveau 2" at bounding box center [193, 162] width 61 height 5
type input "14"
click at [114, 14] on span "Plan de relance" at bounding box center [111, 13] width 32 height 5
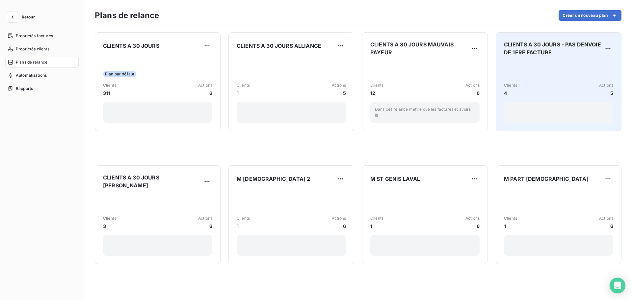
click at [535, 81] on div "Clients 4 Actions 5" at bounding box center [558, 92] width 109 height 61
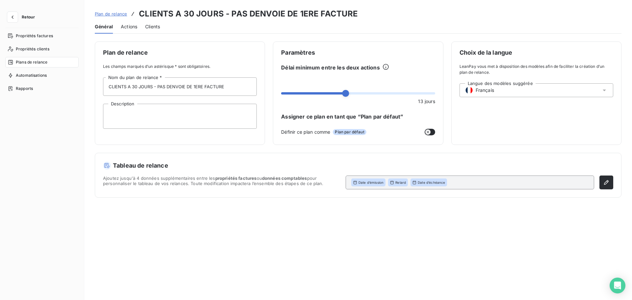
click at [130, 25] on span "Actions" at bounding box center [129, 26] width 16 height 7
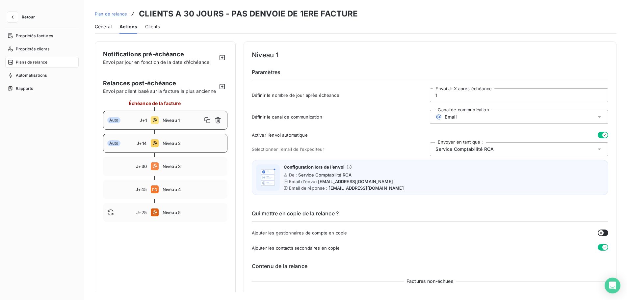
click at [174, 146] on span "Niveau 2" at bounding box center [193, 143] width 61 height 5
click at [161, 124] on div "Auto J+1 Niveau 1" at bounding box center [165, 120] width 124 height 19
type input "1"
click at [14, 16] on icon "button" at bounding box center [12, 17] width 7 height 7
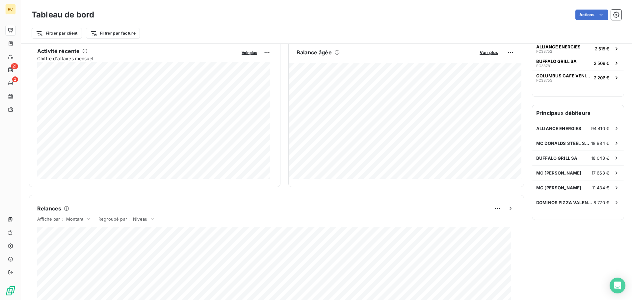
scroll to position [99, 0]
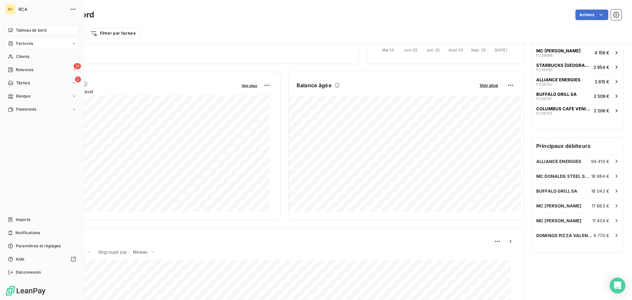
click at [33, 45] on div "Factures" at bounding box center [41, 43] width 73 height 11
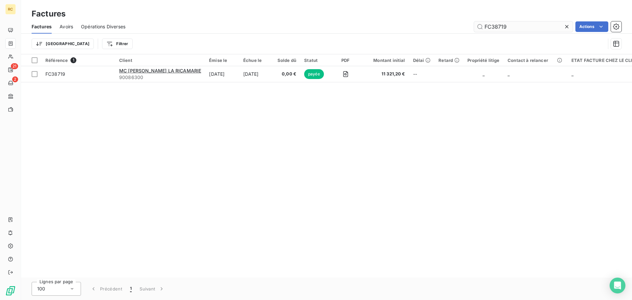
drag, startPoint x: 495, startPoint y: 28, endPoint x: 479, endPoint y: 27, distance: 16.1
click at [479, 27] on input "FC38719" at bounding box center [523, 26] width 99 height 11
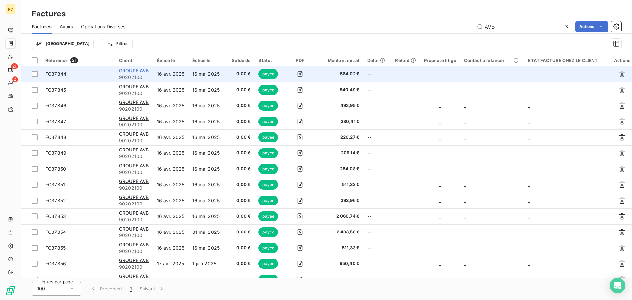
type input "AVB"
click at [133, 71] on span "GROUPE AVB" at bounding box center [134, 71] width 30 height 6
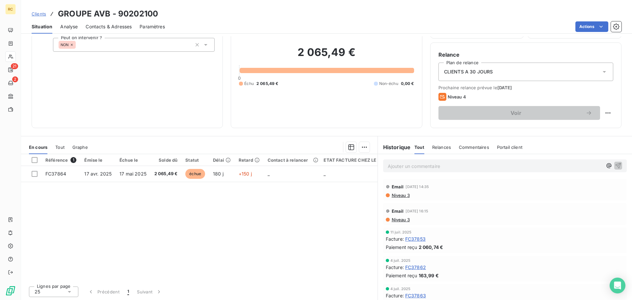
scroll to position [44, 0]
